Goal: Find specific page/section: Find specific page/section

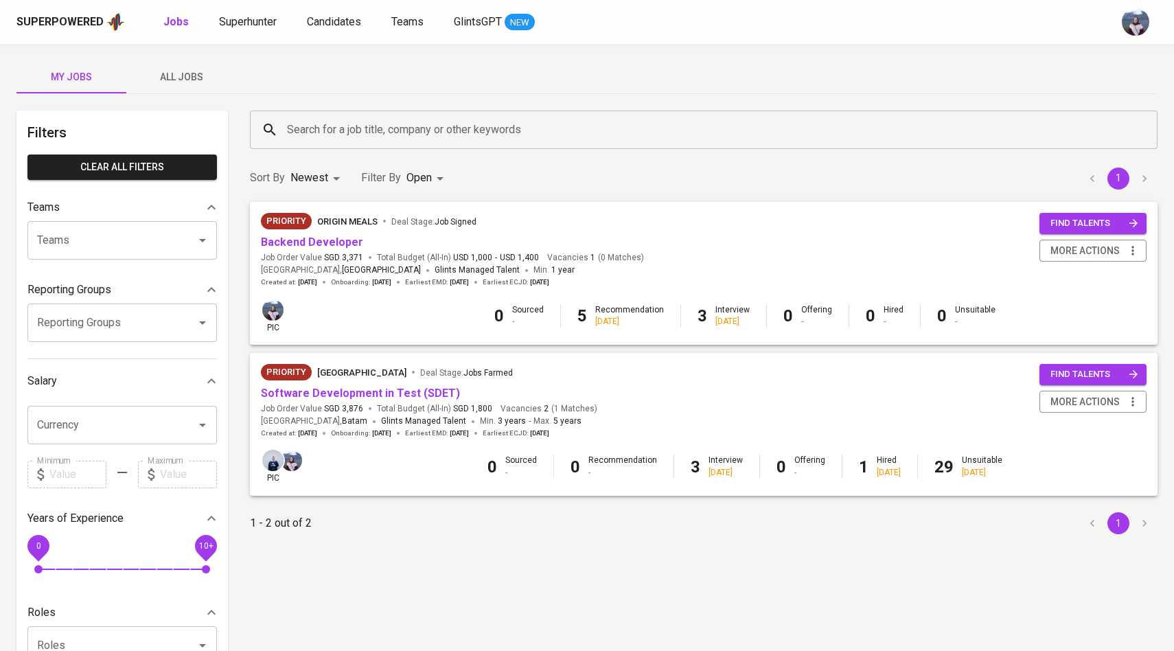
click at [191, 70] on span "All Jobs" at bounding box center [181, 77] width 93 height 17
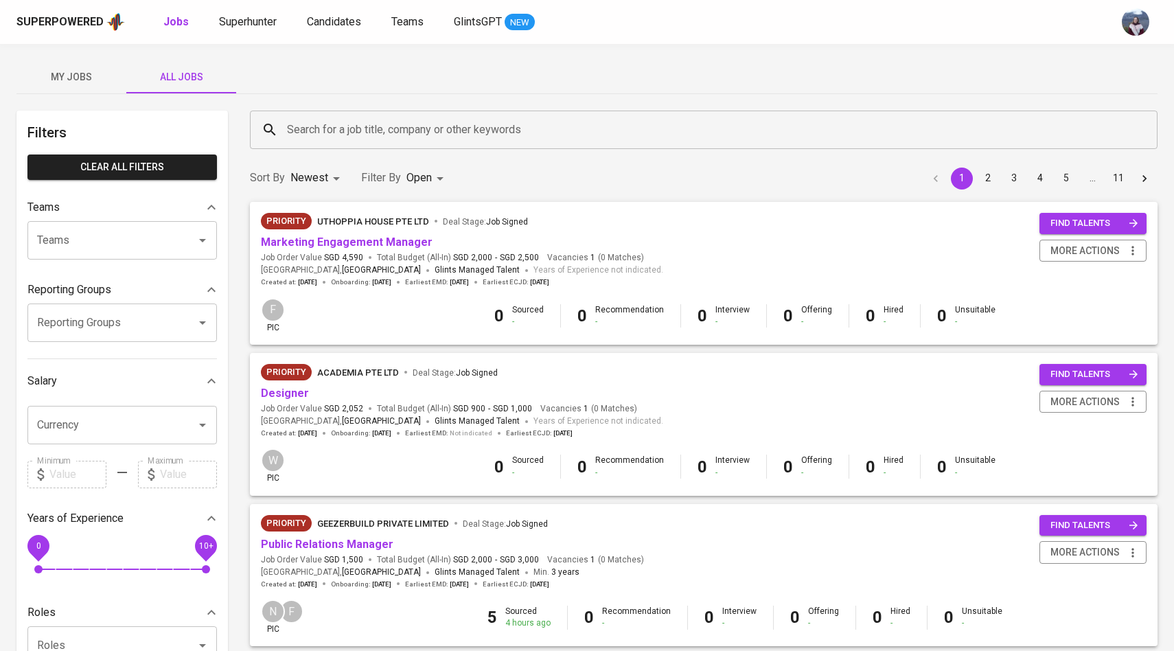
click at [338, 128] on input "Search for a job title, company or other keywords" at bounding box center [708, 130] width 848 height 26
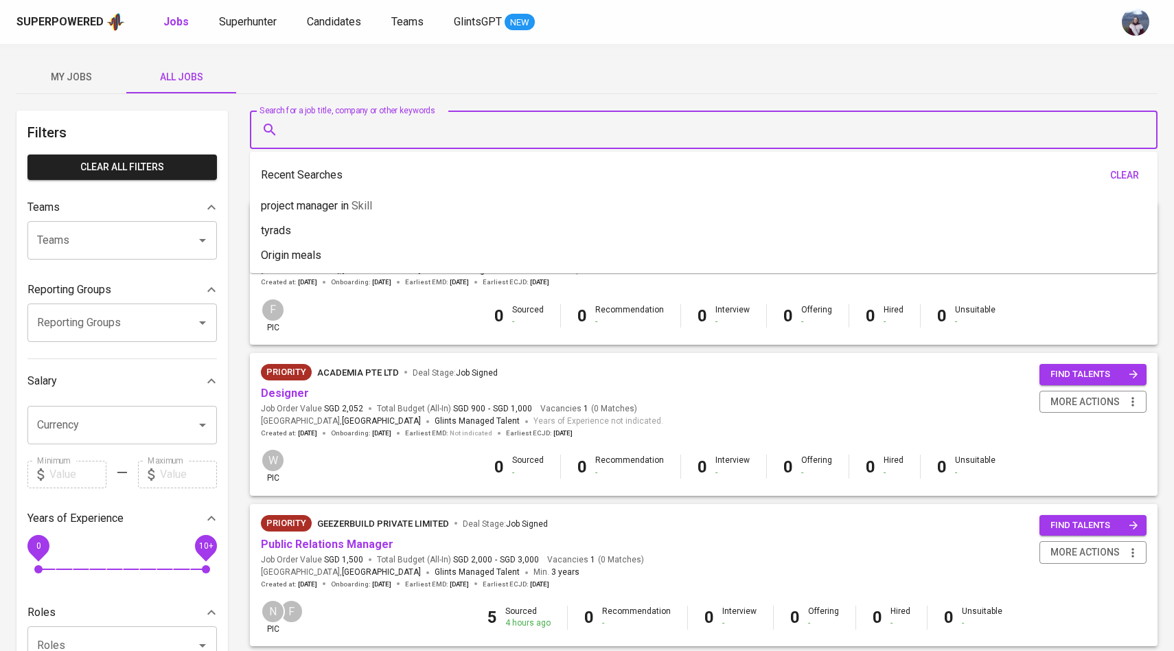
type input "H"
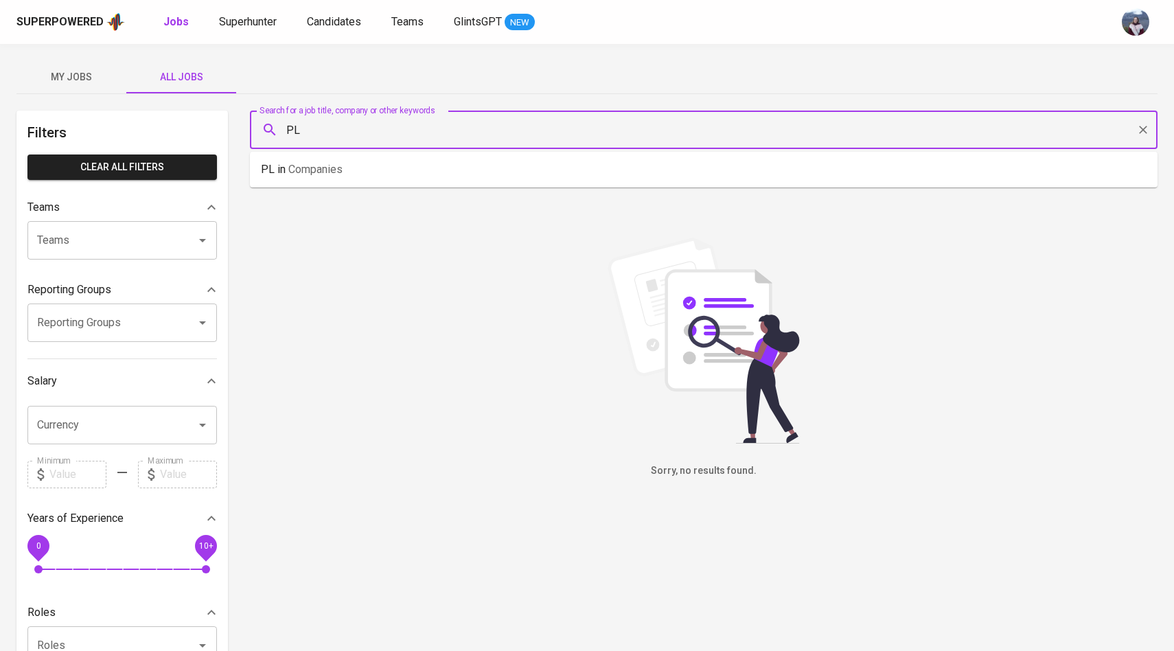
type input "P"
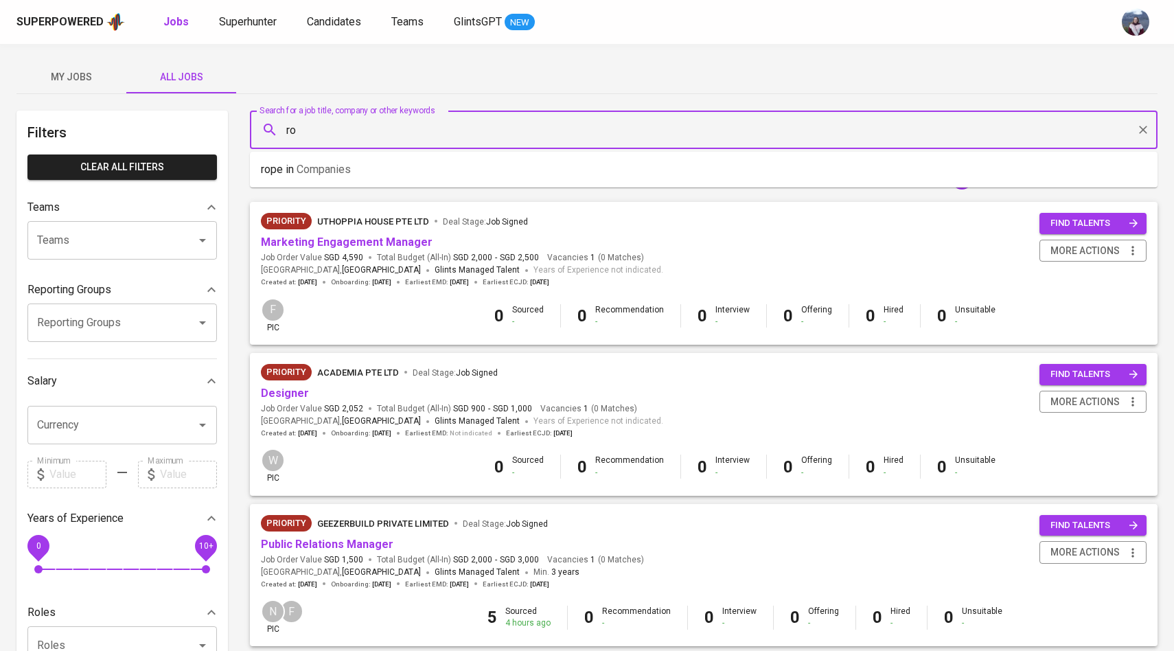
type input "r"
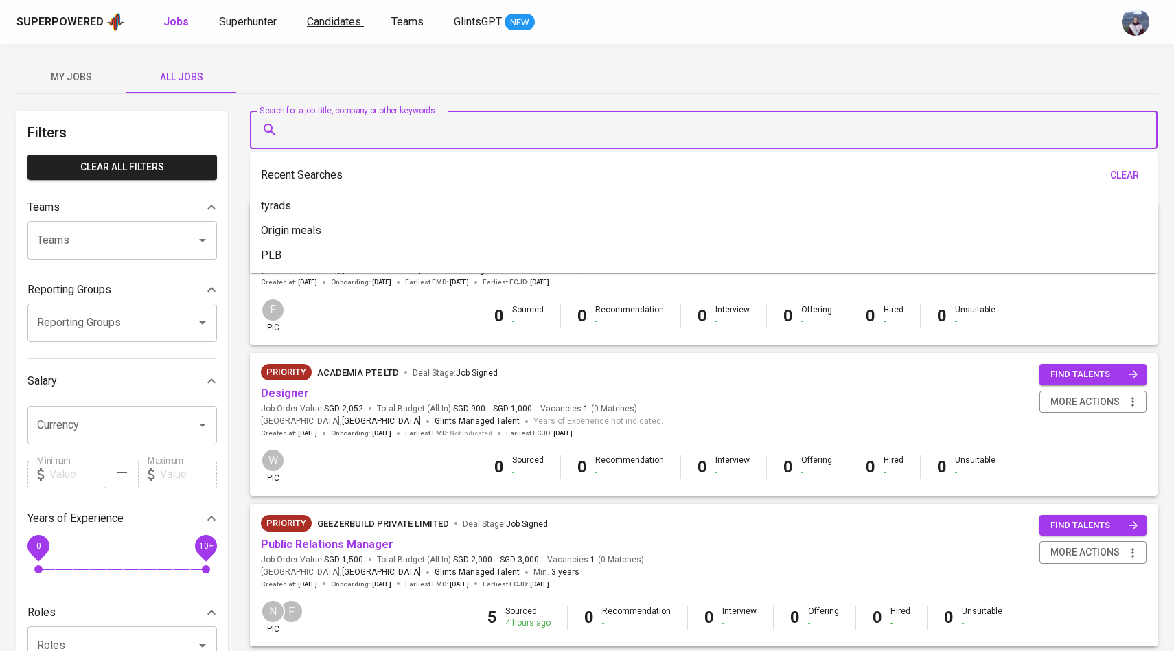
click at [337, 17] on span "Candidates" at bounding box center [334, 21] width 54 height 13
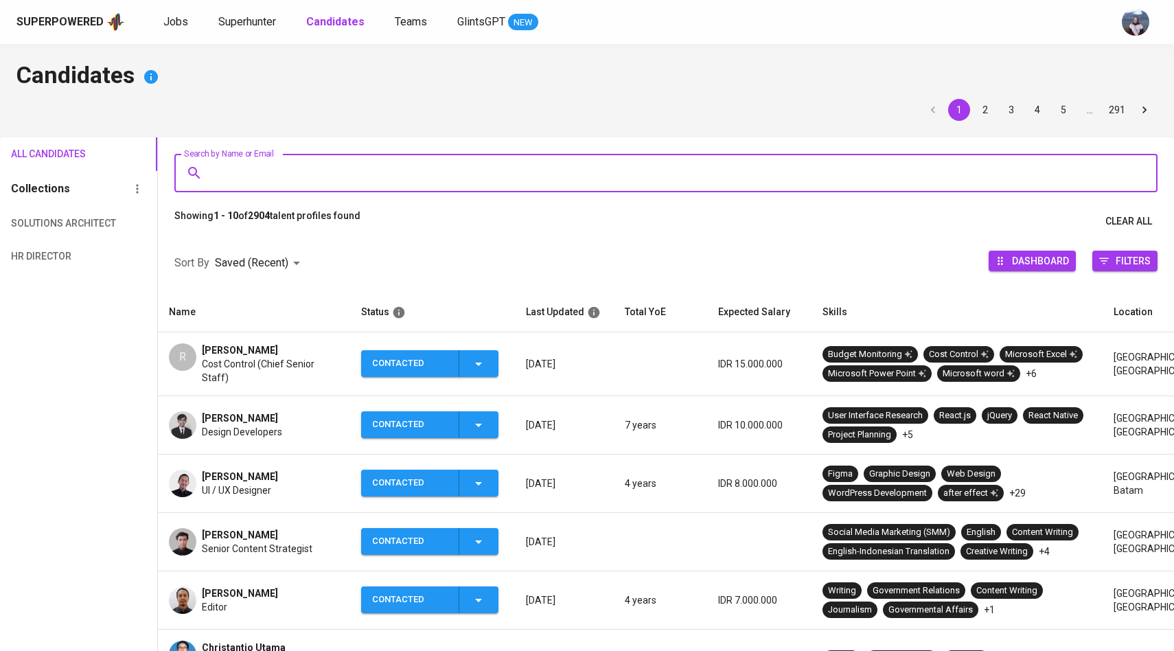
click at [306, 185] on input "Search by Name or Email" at bounding box center [669, 173] width 923 height 26
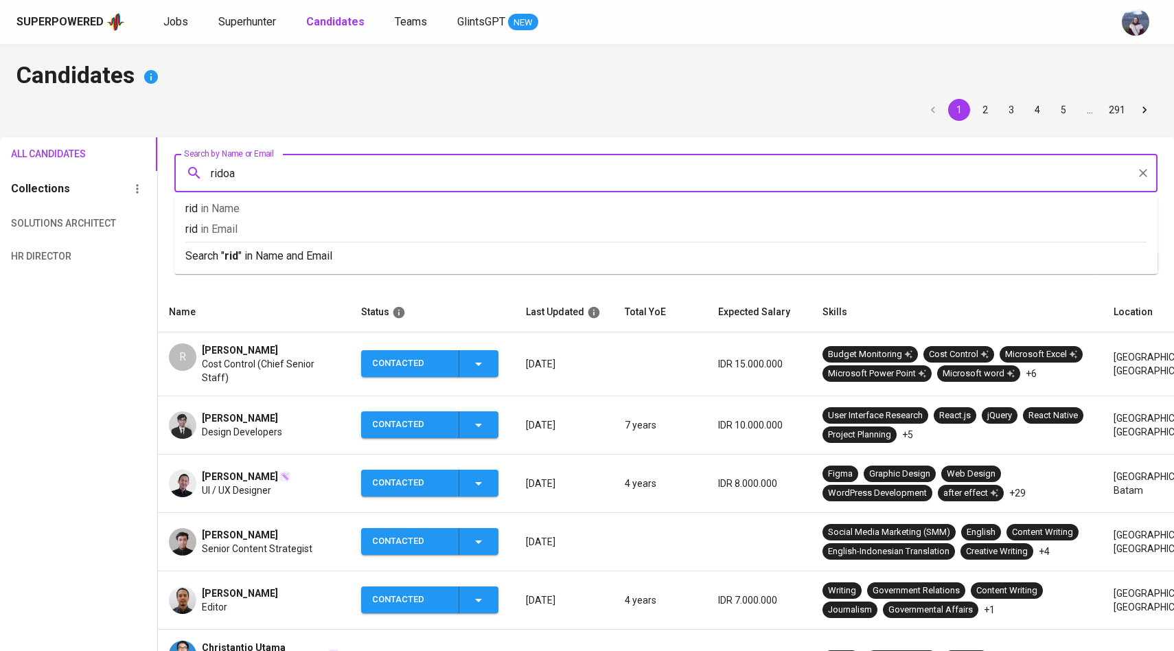
type input "ridoan"
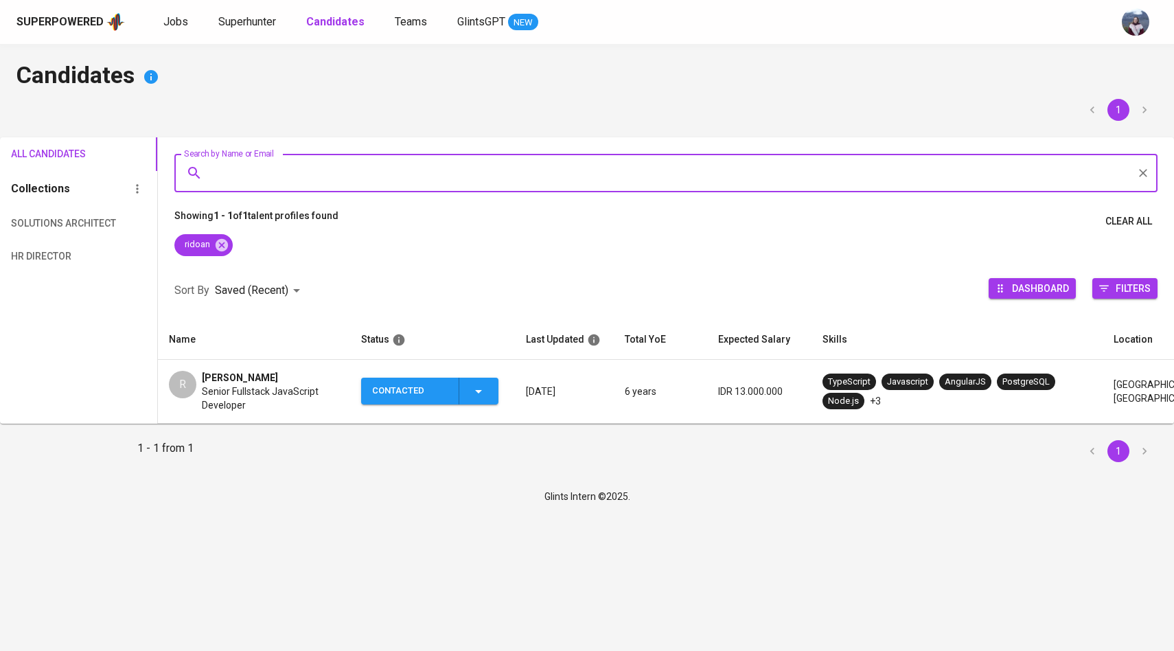
click at [194, 381] on div "R" at bounding box center [182, 384] width 27 height 27
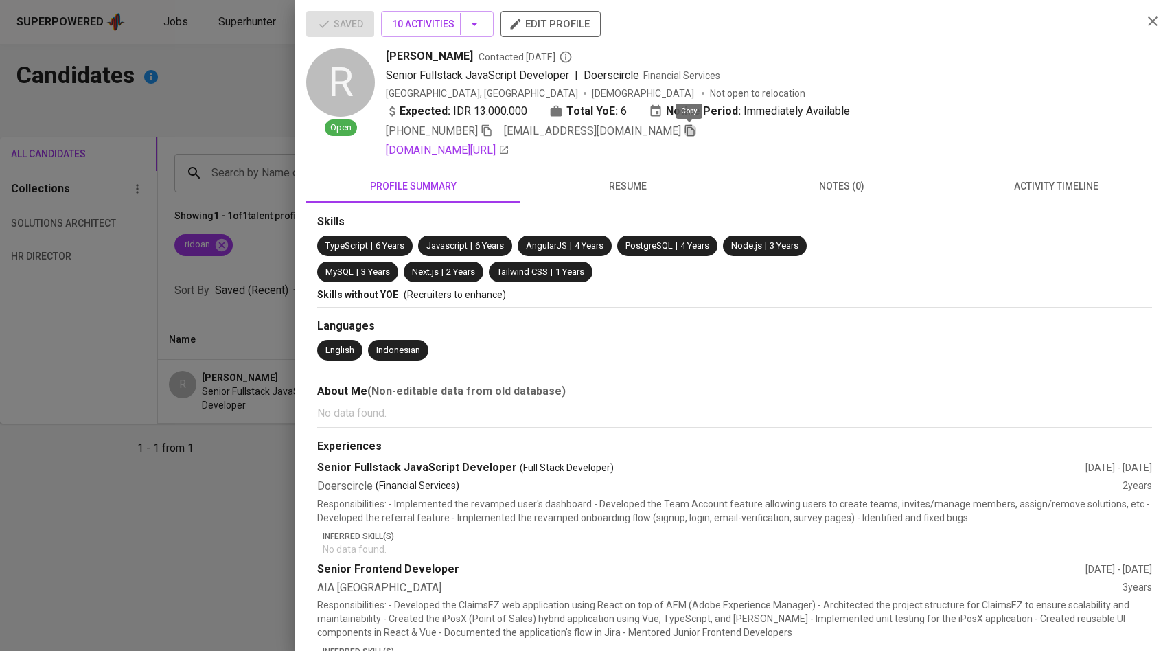
click at [685, 134] on icon "button" at bounding box center [690, 130] width 12 height 12
click at [191, 152] on div at bounding box center [587, 325] width 1174 height 651
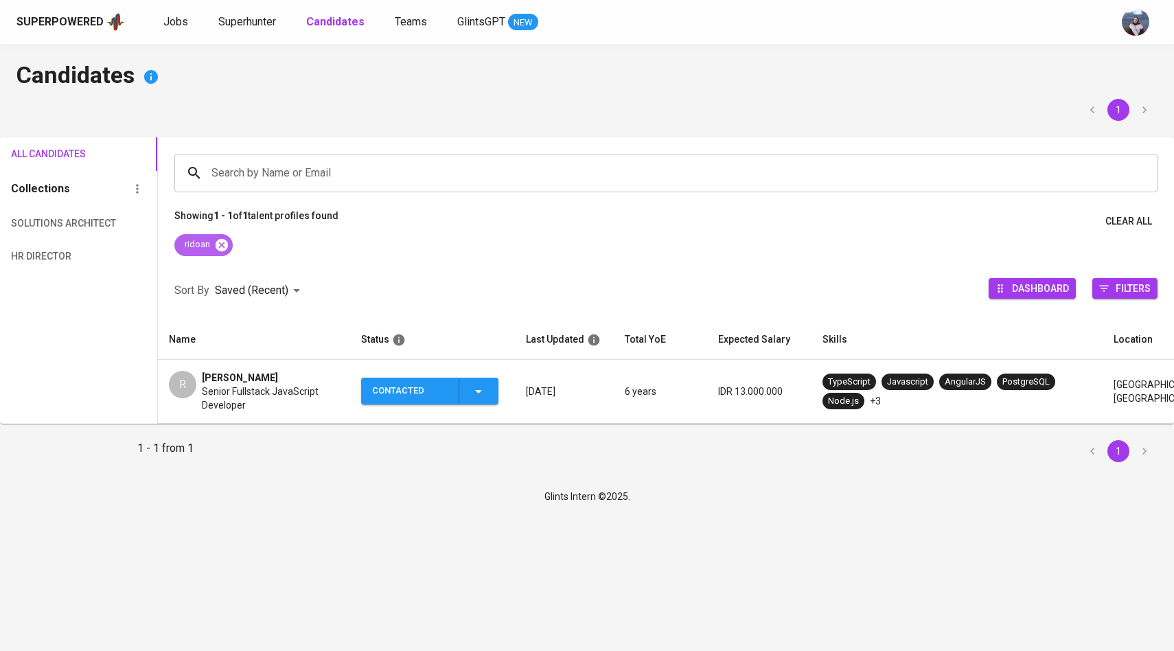
click at [224, 242] on icon at bounding box center [221, 245] width 15 height 15
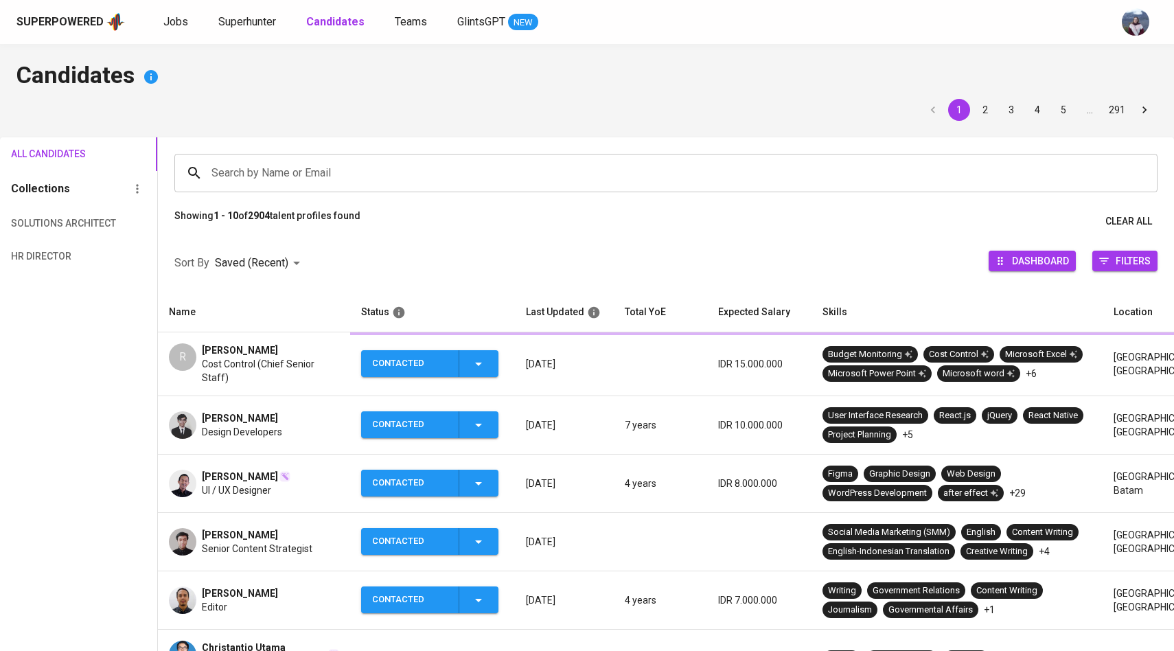
click at [289, 161] on input "Search by Name or Email" at bounding box center [669, 173] width 923 height 26
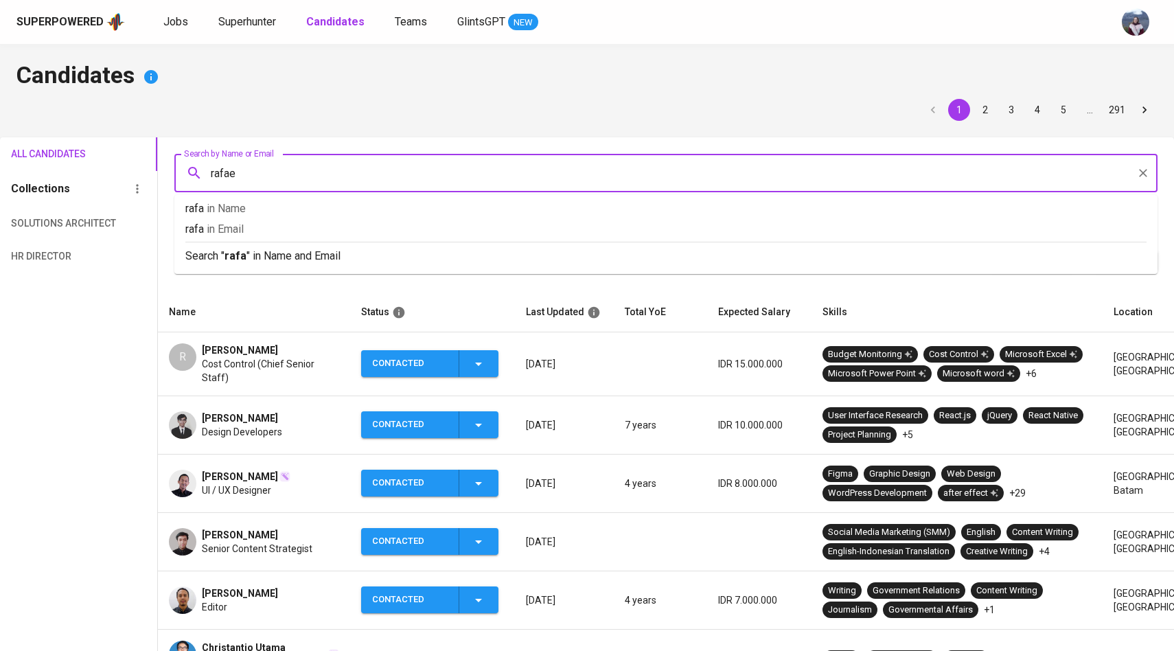
type input "[PERSON_NAME]"
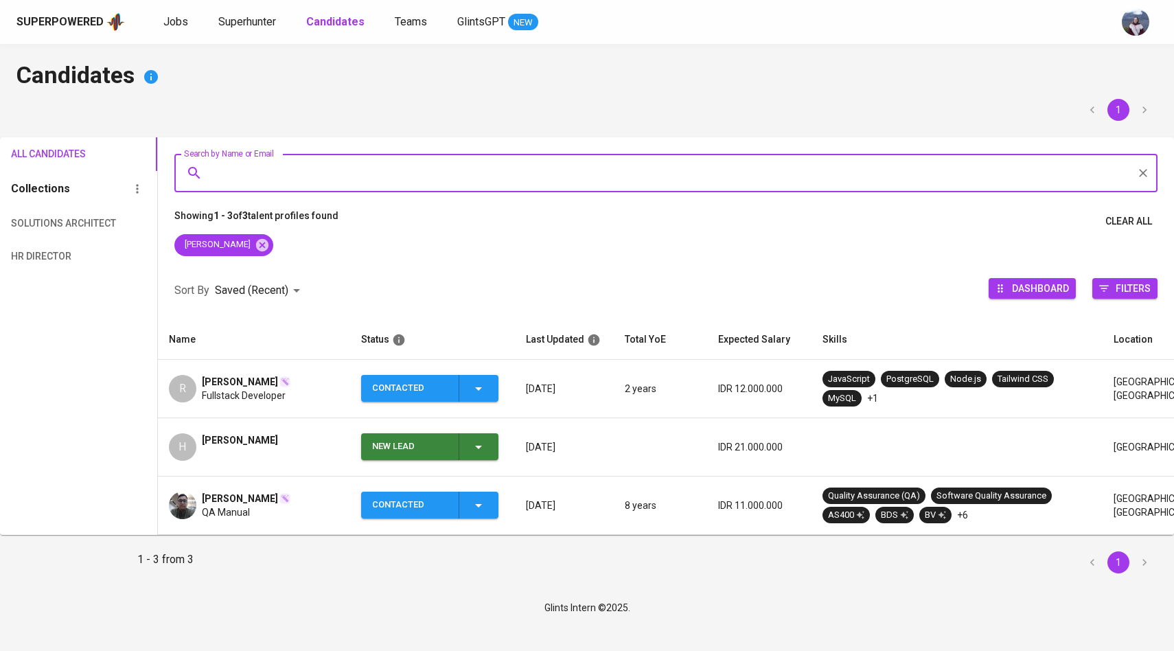
click at [178, 383] on div "R" at bounding box center [182, 388] width 27 height 27
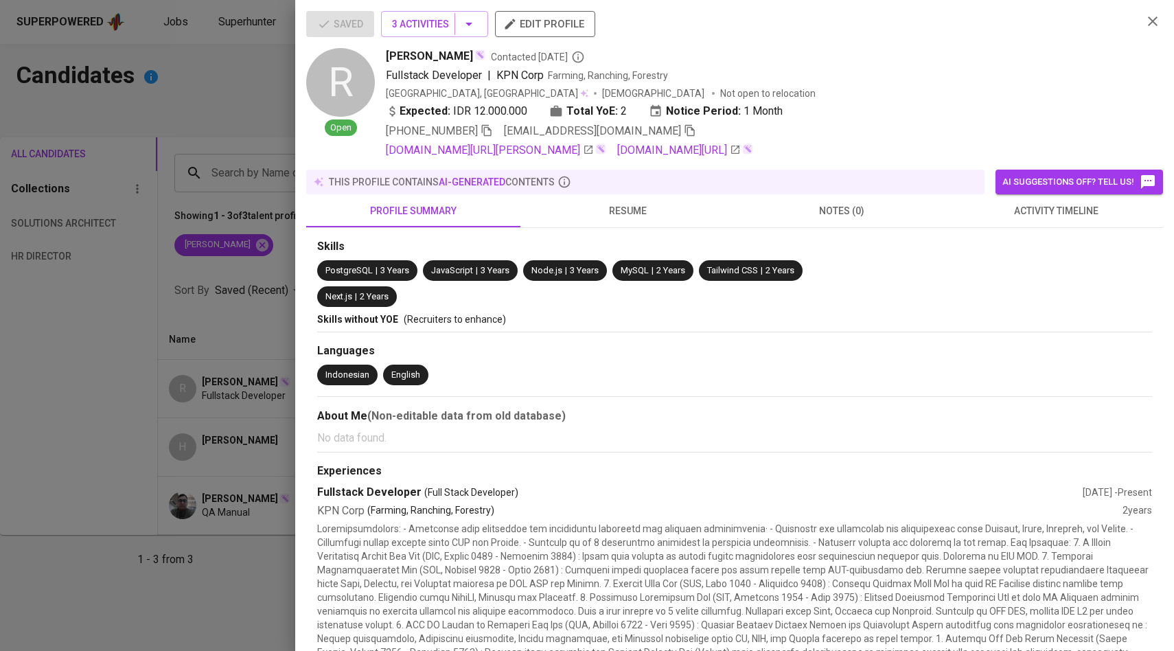
click at [1071, 220] on span "activity timeline" at bounding box center [1056, 211] width 198 height 17
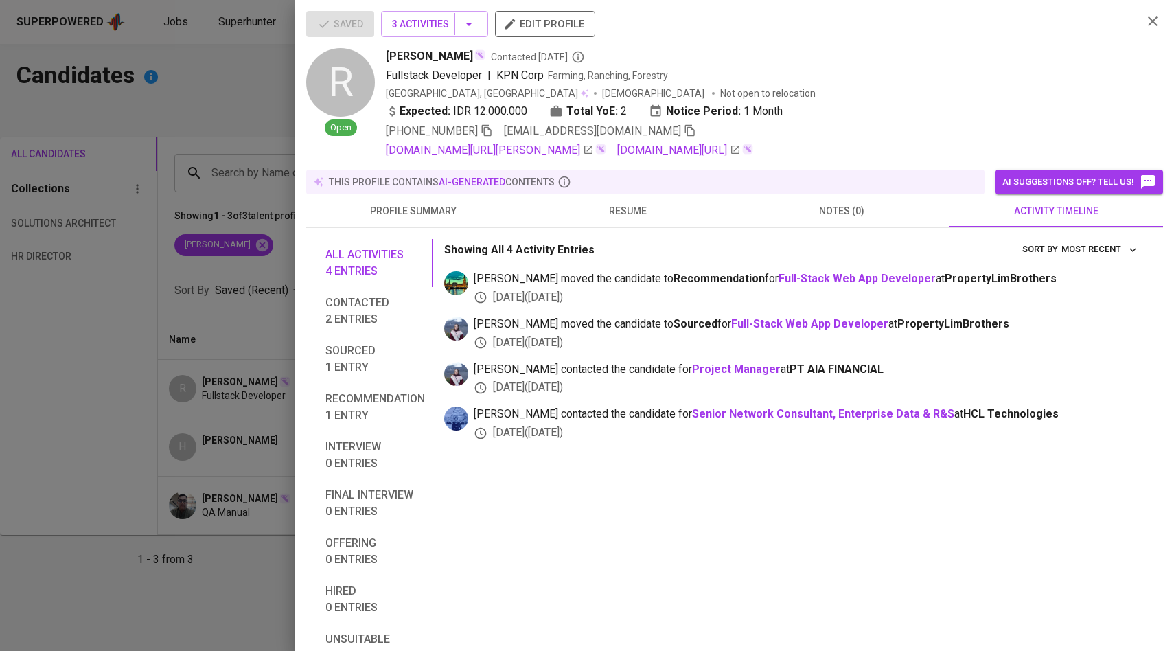
click at [685, 132] on icon "button" at bounding box center [690, 131] width 10 height 12
click at [211, 184] on div at bounding box center [587, 325] width 1174 height 651
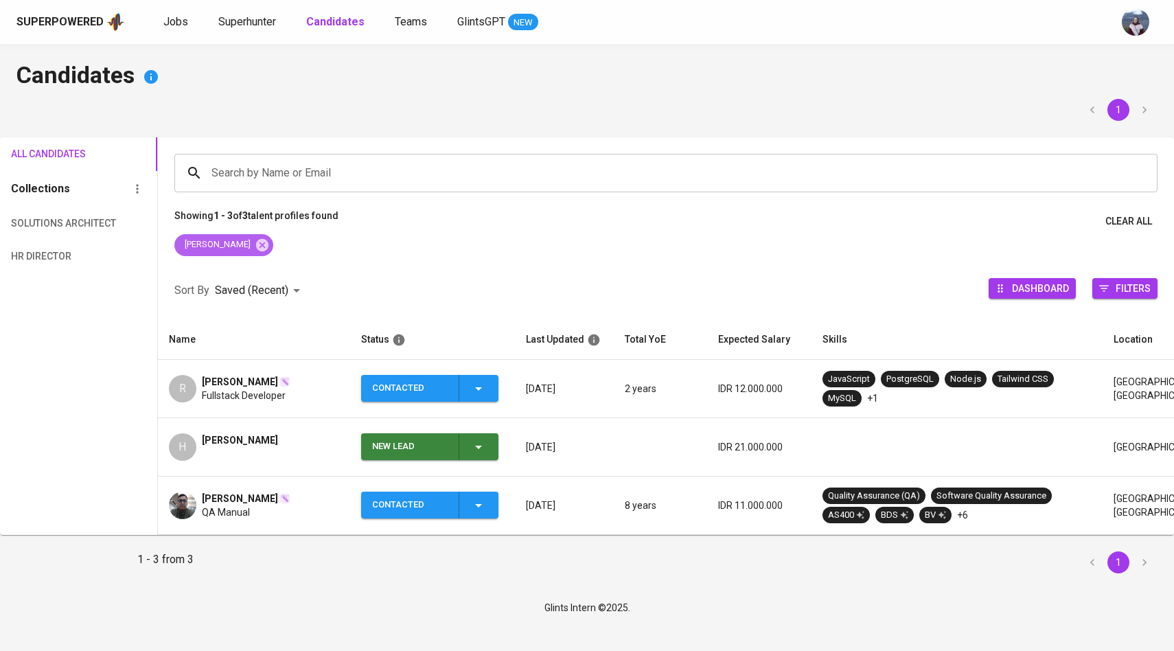
click at [255, 242] on icon at bounding box center [261, 244] width 12 height 12
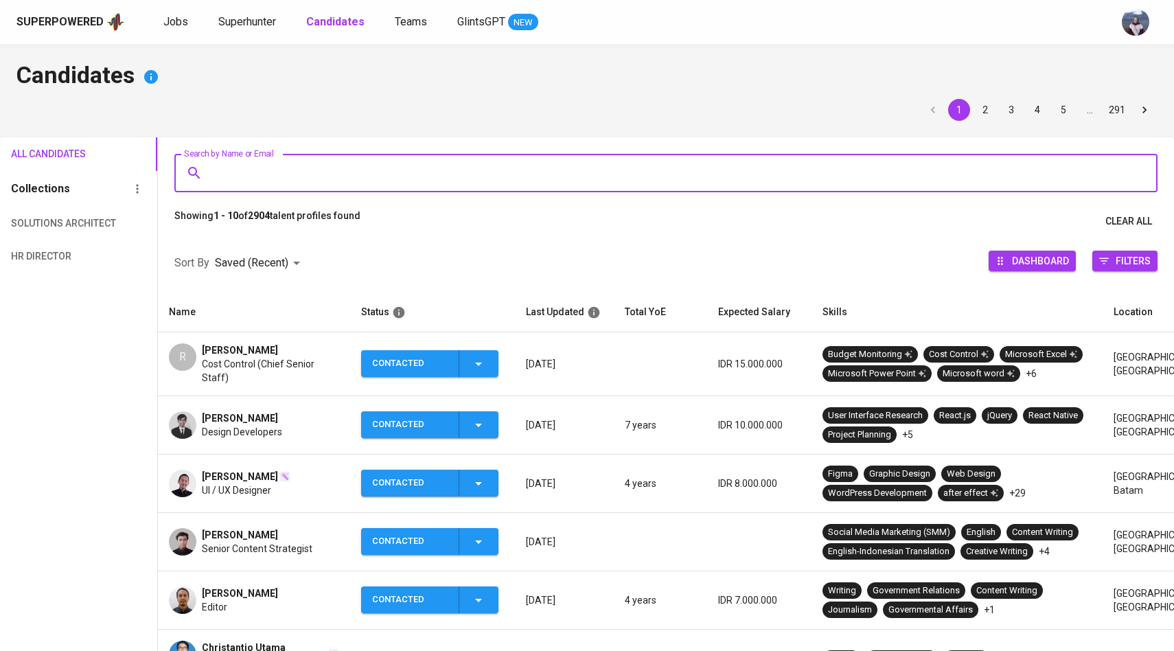
click at [280, 160] on input "Search by Name or Email" at bounding box center [669, 173] width 923 height 26
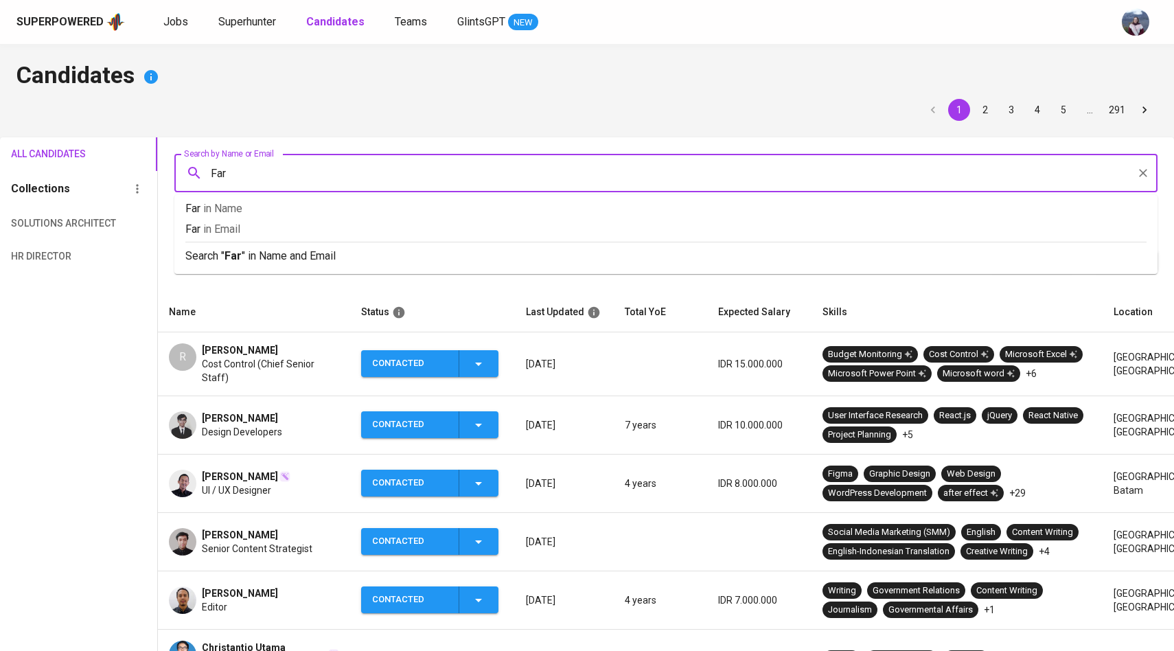
type input "Faro"
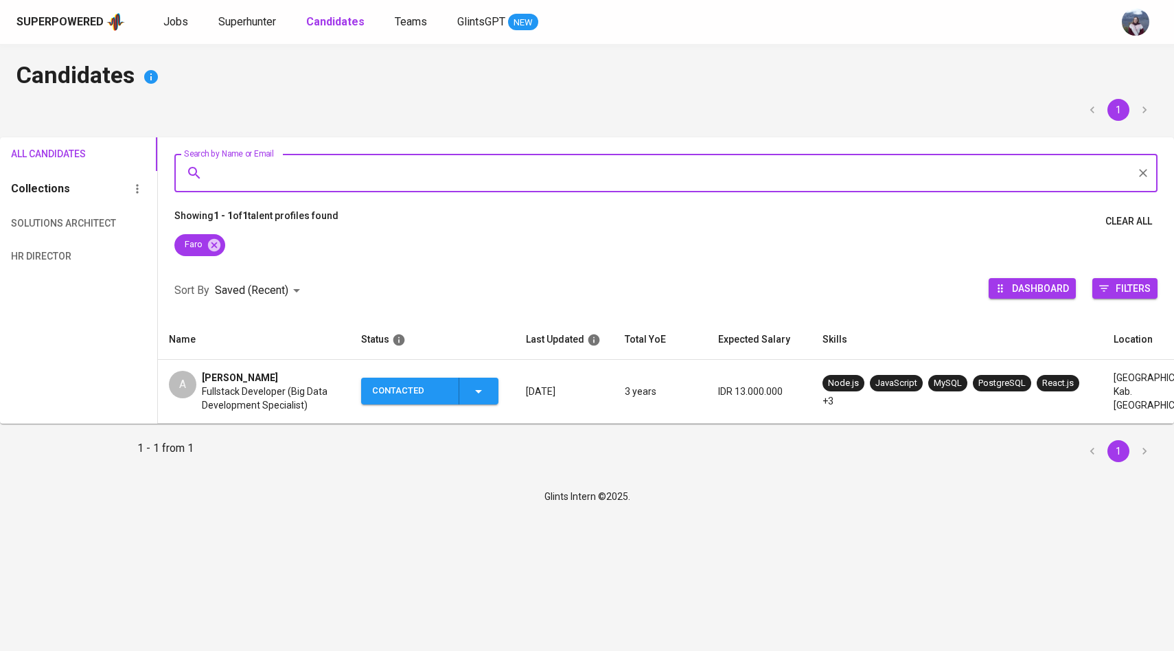
click at [191, 383] on div "A" at bounding box center [182, 384] width 27 height 27
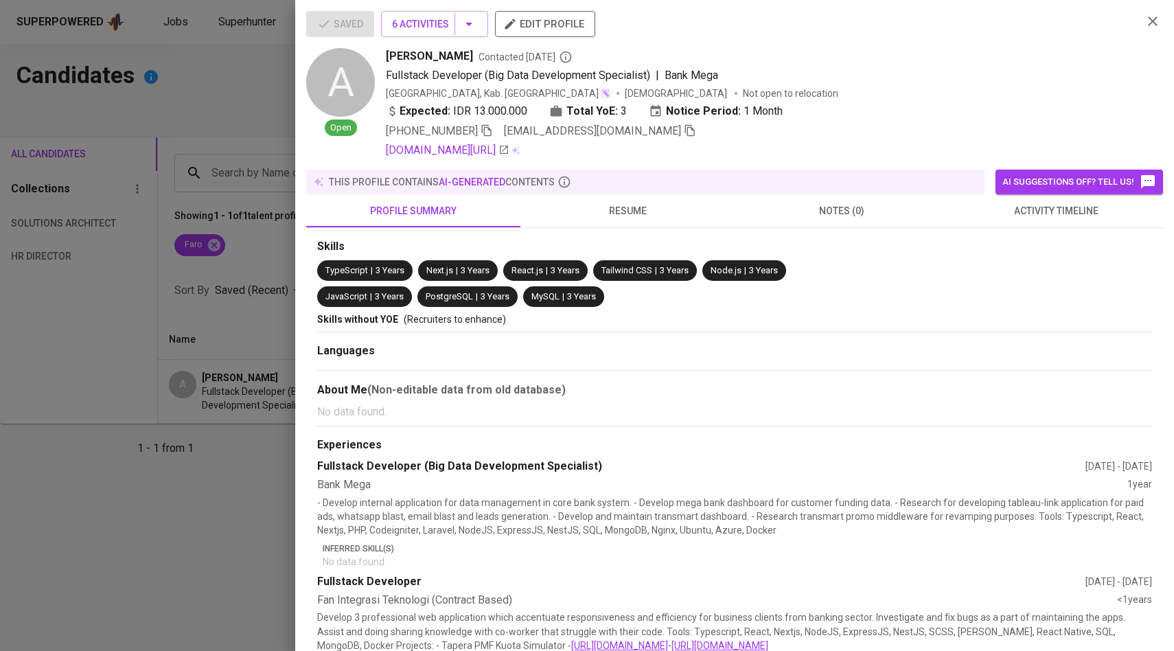
click at [684, 131] on icon "button" at bounding box center [690, 130] width 12 height 12
